Goal: Navigation & Orientation: Find specific page/section

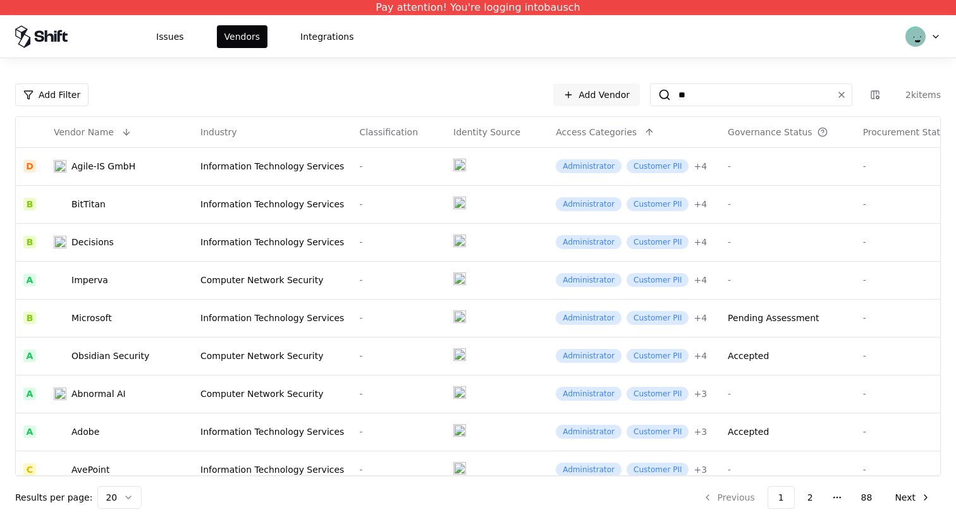
type input "***"
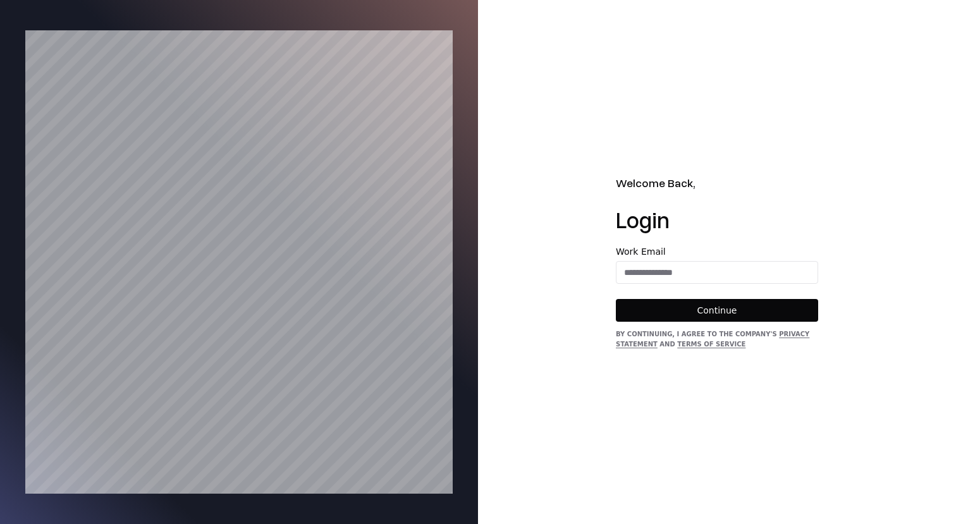
click at [725, 283] on form "Work Email Continue" at bounding box center [717, 284] width 202 height 75
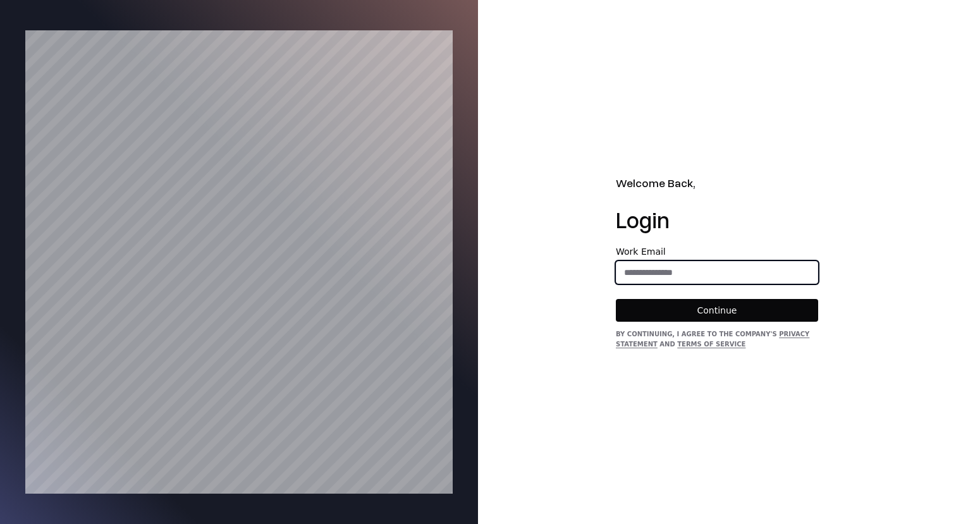
click at [725, 281] on input "email" at bounding box center [717, 272] width 201 height 23
type input "**********"
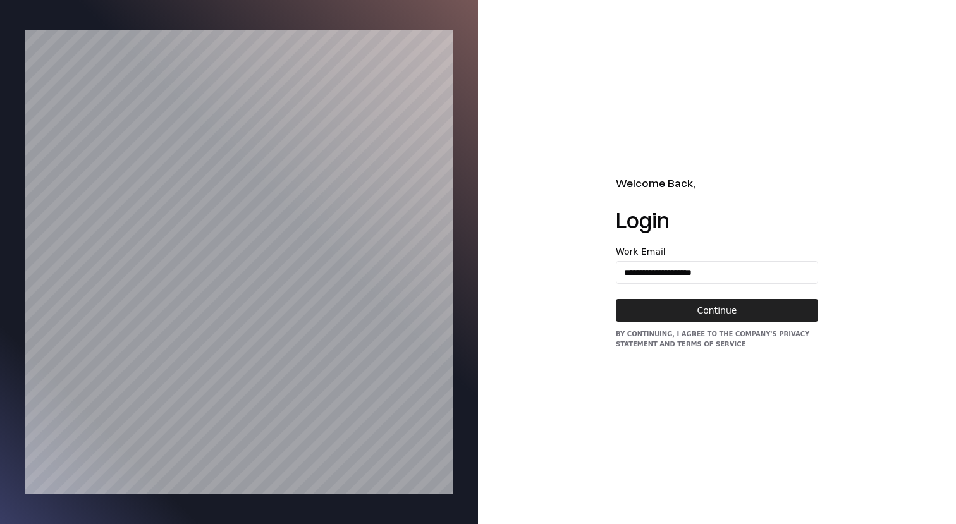
click at [722, 310] on button "Continue" at bounding box center [717, 310] width 202 height 23
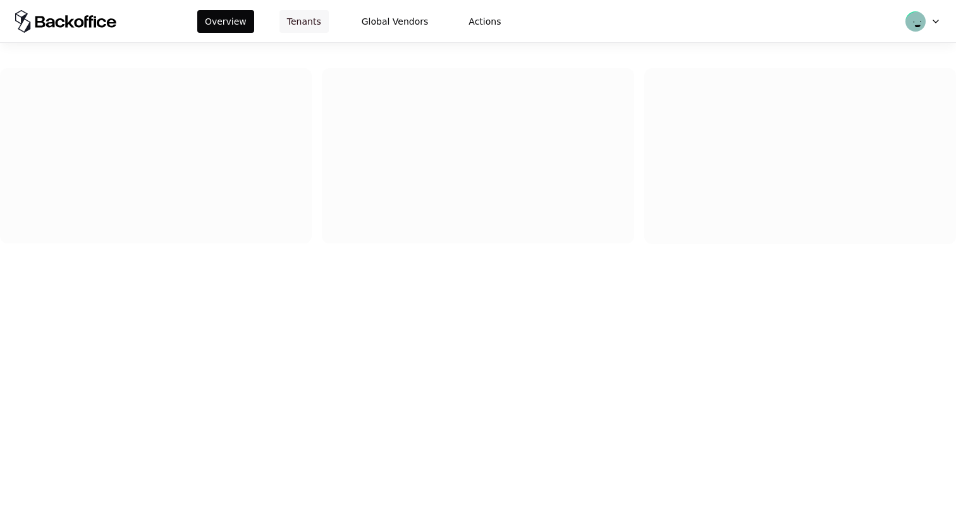
click at [297, 17] on button "Tenants" at bounding box center [304, 21] width 49 height 23
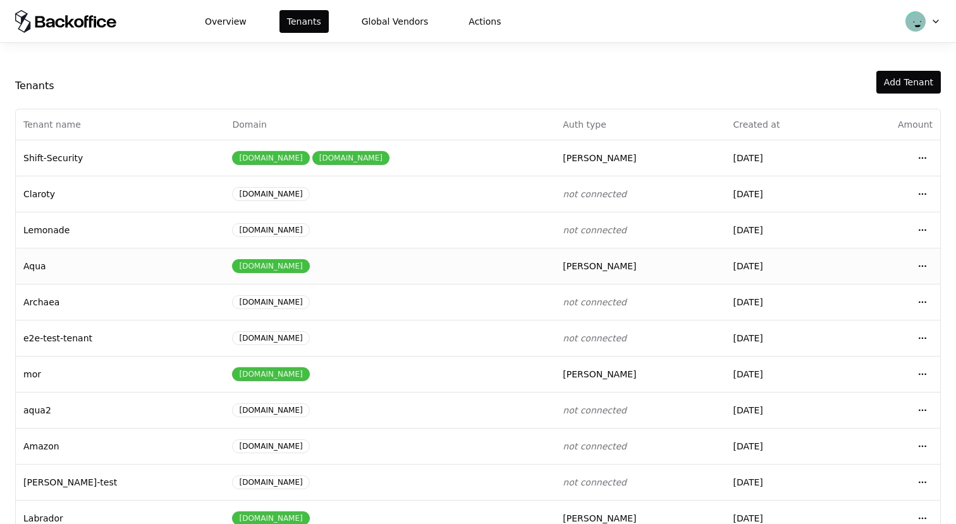
scroll to position [135, 0]
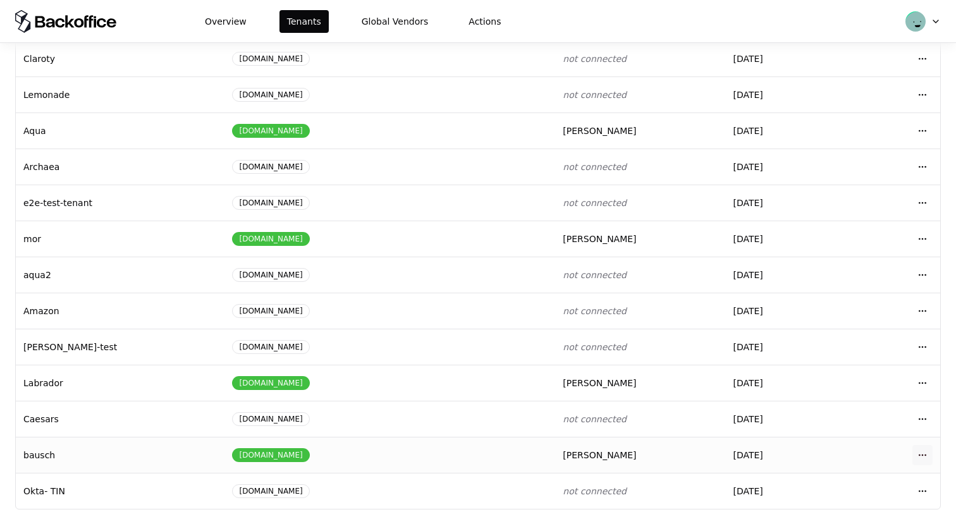
click at [929, 454] on html "Overview Tenants Global Vendors Actions Tenants Add Tenant Tenant name Domain A…" at bounding box center [478, 262] width 956 height 524
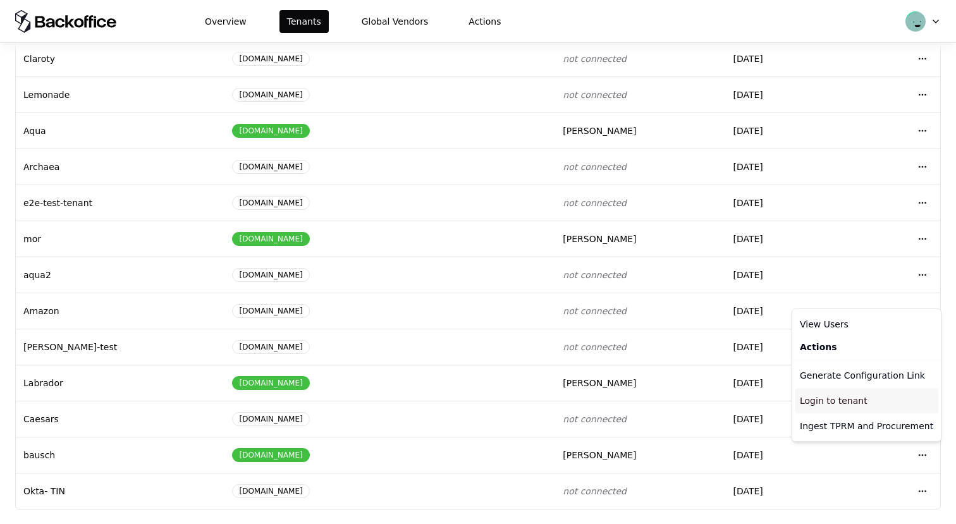
click at [853, 407] on div "Login to tenant" at bounding box center [867, 400] width 144 height 25
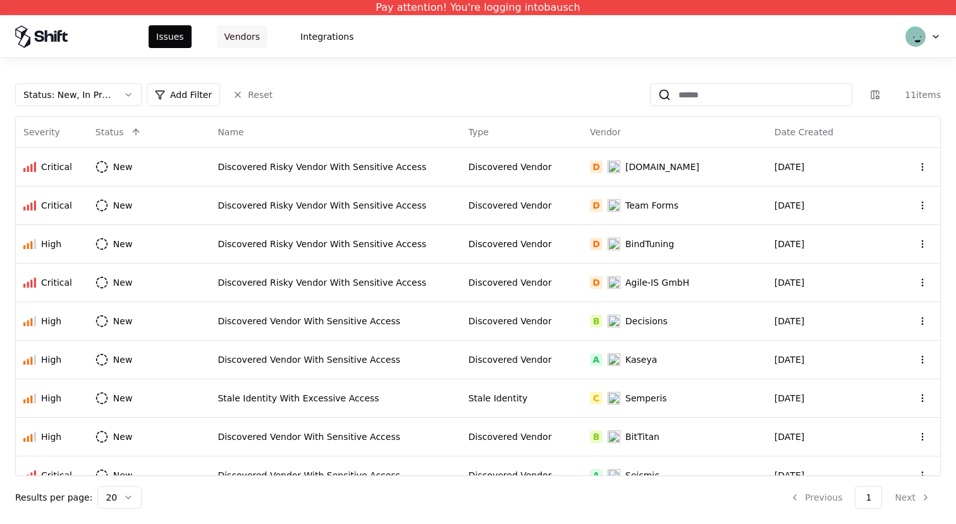
click at [245, 29] on button "Vendors" at bounding box center [242, 36] width 51 height 23
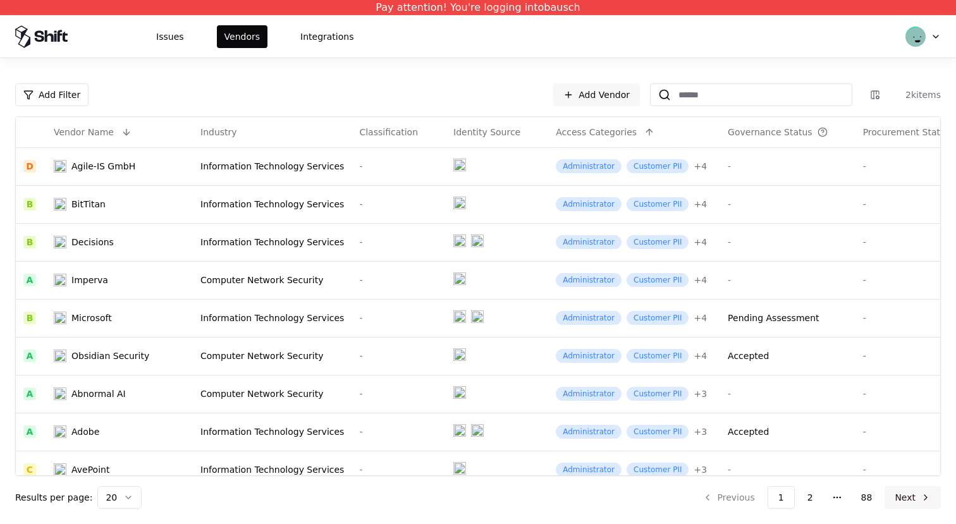
click at [910, 495] on button "Next" at bounding box center [913, 497] width 56 height 23
